Goal: Understand process/instructions: Learn how to perform a task or action

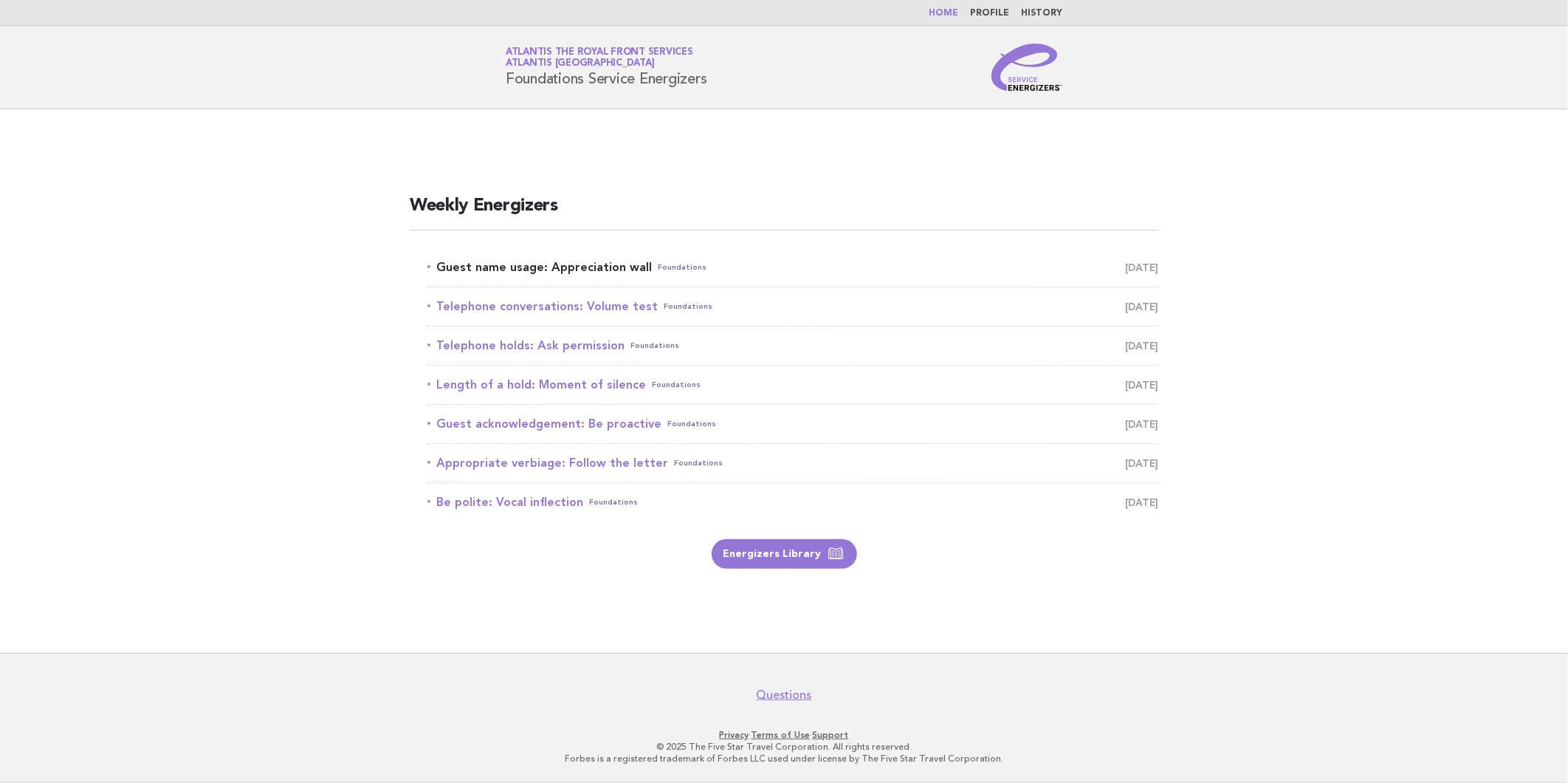
click at [577, 263] on link "Guest name usage: Appreciation wall Foundations August 18" at bounding box center [793, 267] width 731 height 21
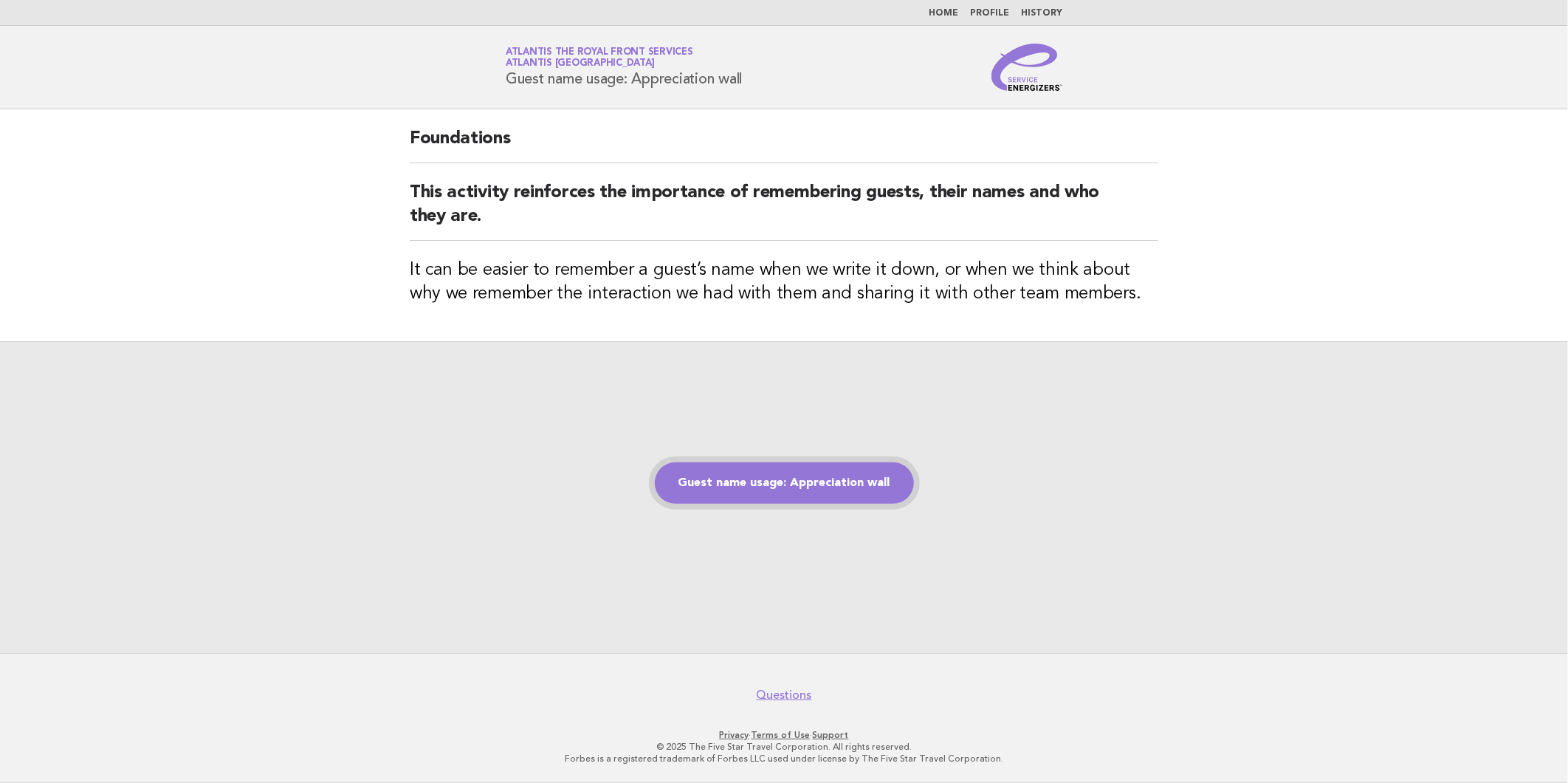
click at [858, 478] on link "Guest name usage: Appreciation wall" at bounding box center [784, 483] width 259 height 41
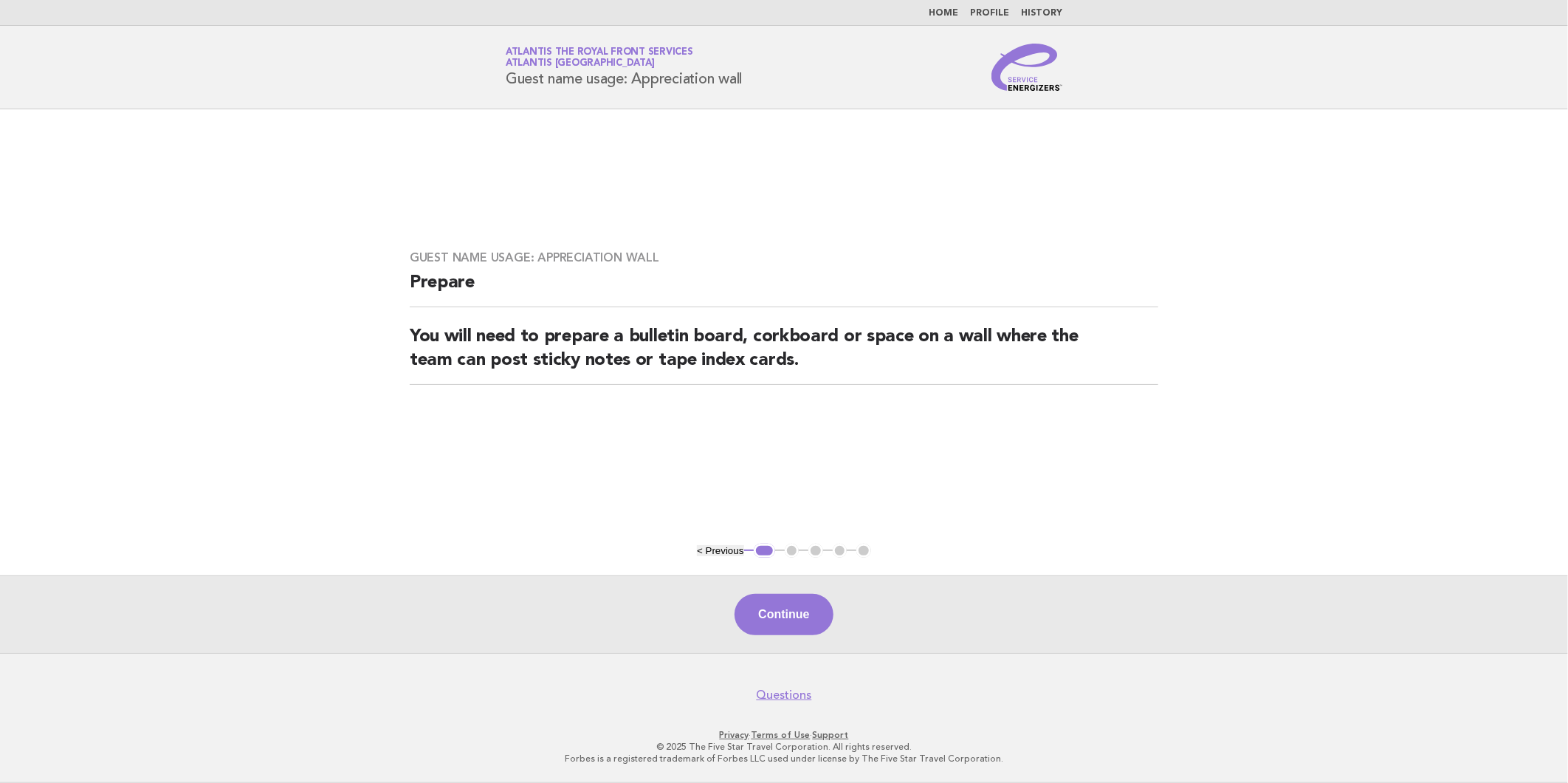
click at [977, 510] on main "Guest name usage: Appreciation wall Prepare You will need to prepare a bulletin…" at bounding box center [784, 381] width 1568 height 544
click at [779, 617] on button "Continue" at bounding box center [784, 615] width 99 height 41
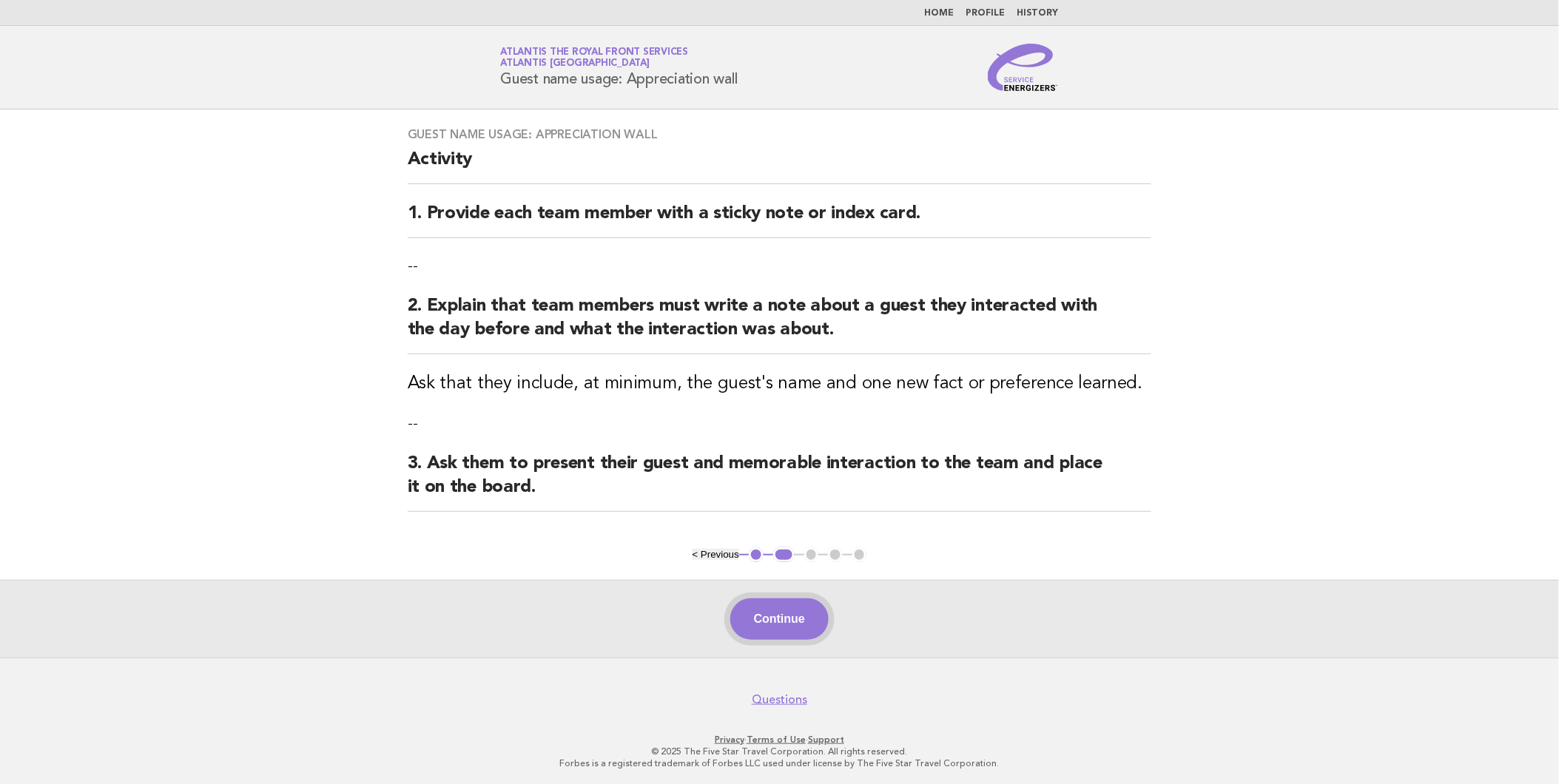
click at [788, 619] on button "Continue" at bounding box center [780, 619] width 99 height 41
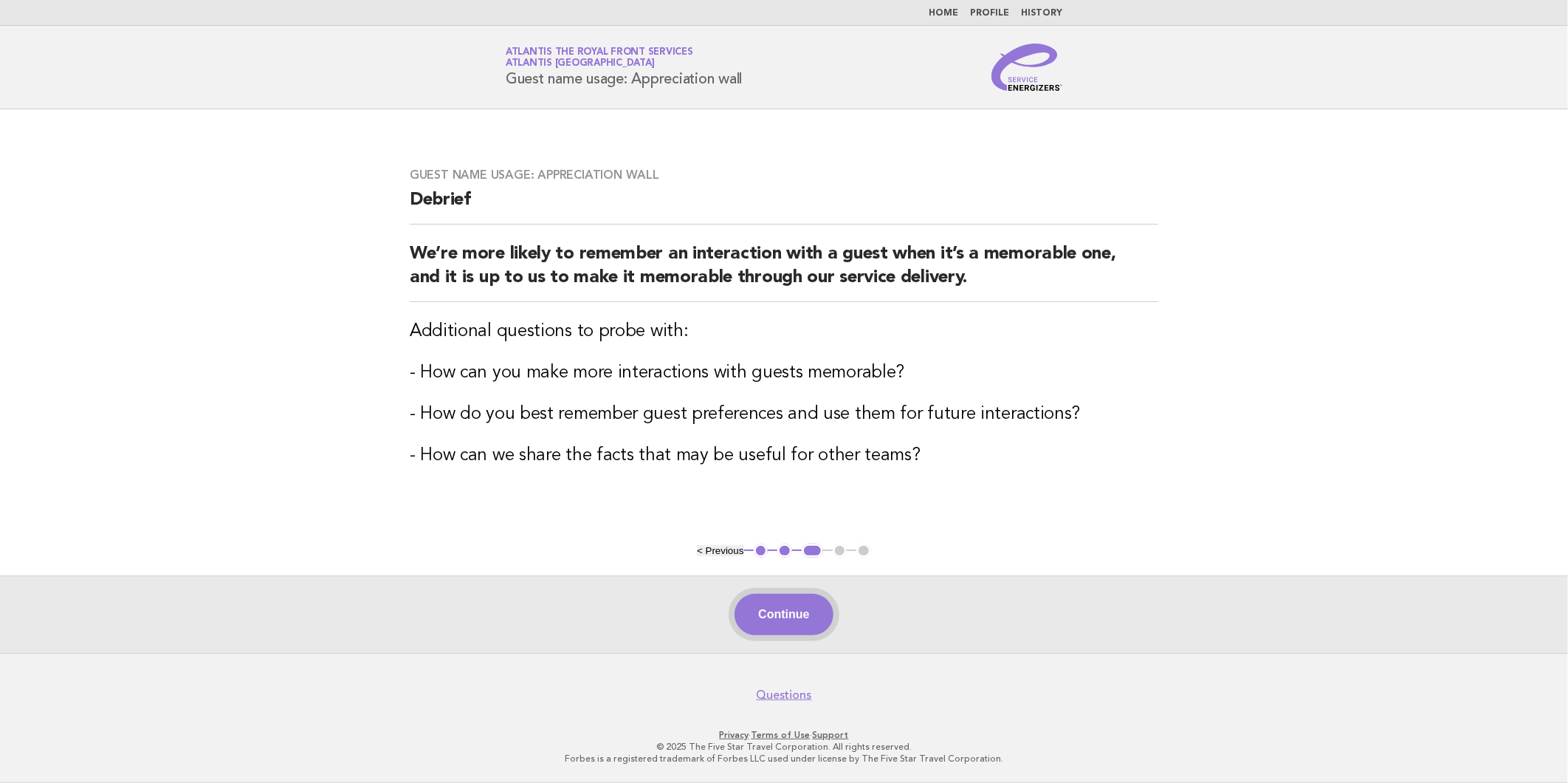
click at [784, 616] on button "Continue" at bounding box center [784, 615] width 99 height 41
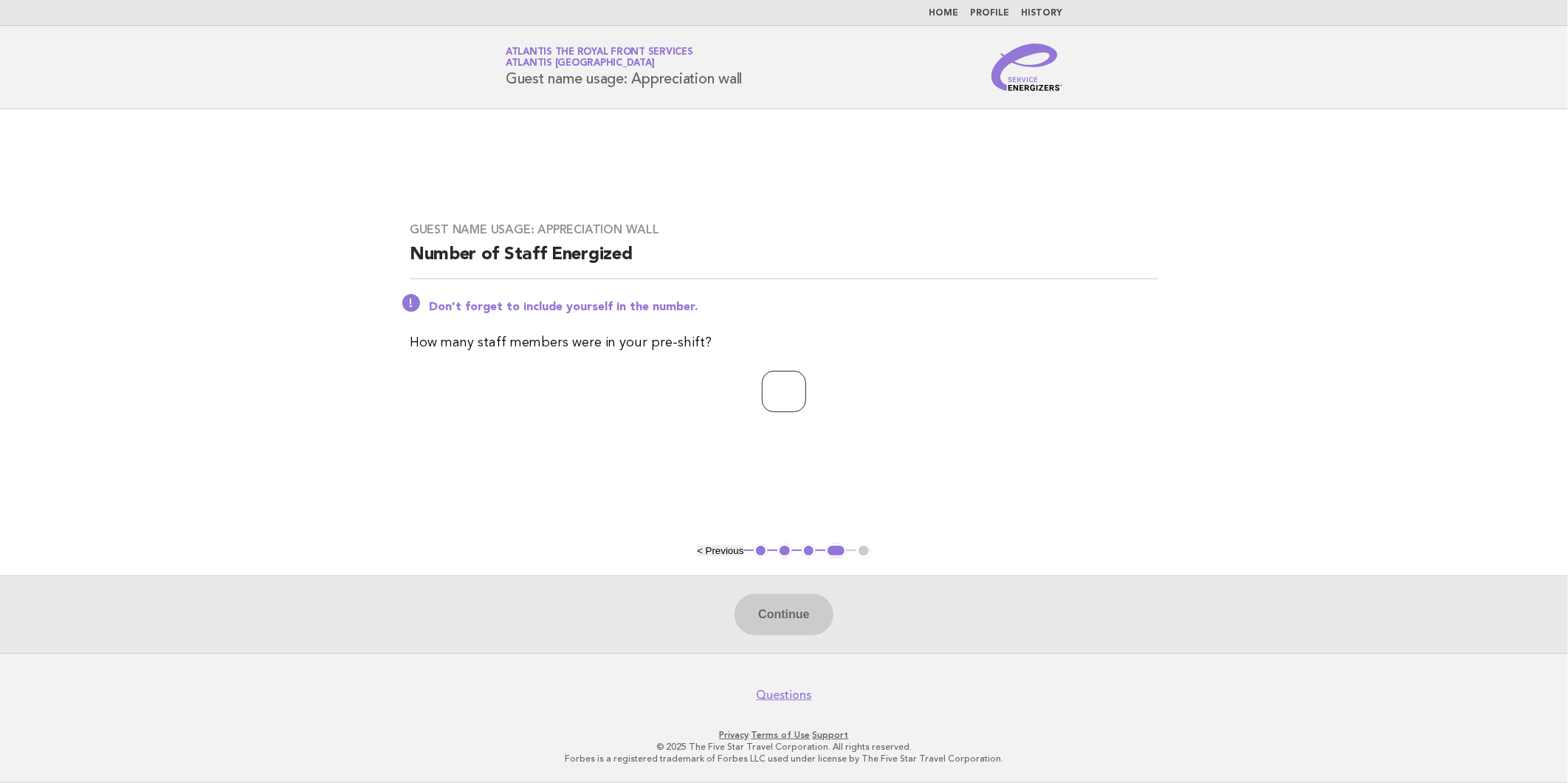
click at [777, 394] on input "number" at bounding box center [784, 391] width 44 height 41
type input "*"
click at [764, 621] on button "Continue" at bounding box center [784, 615] width 99 height 41
